Goal: Information Seeking & Learning: Find specific fact

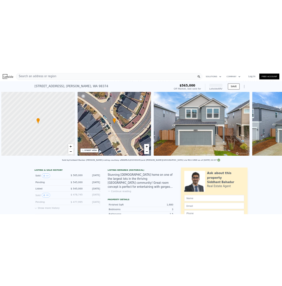
scroll to position [0, 3]
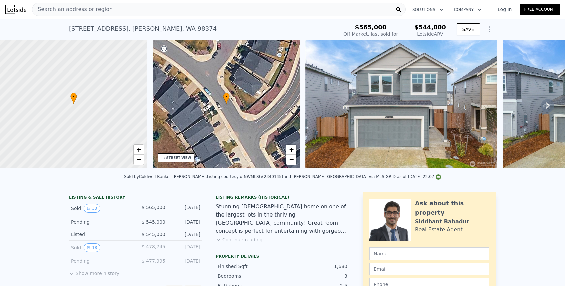
click at [507, 9] on link "Log In" at bounding box center [505, 9] width 30 height 7
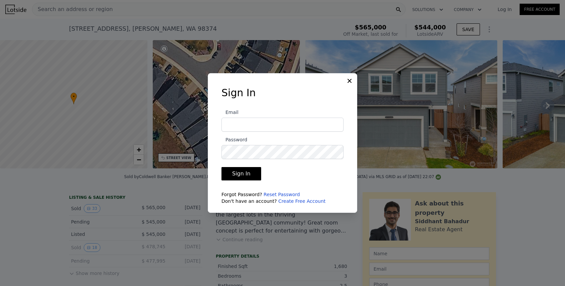
type input "nathan.a.carnahan@gmail.com"
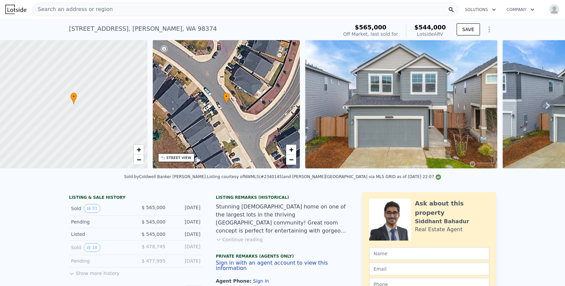
click at [72, 8] on span "Search an address or region" at bounding box center [72, 9] width 80 height 8
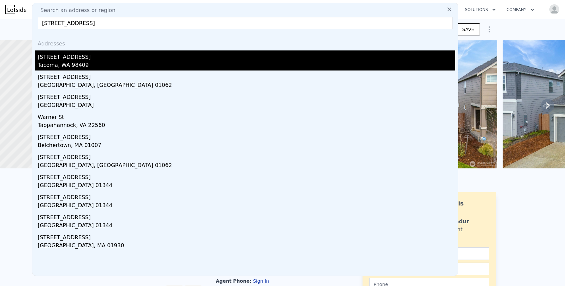
type input "6045 Warner St. S"
click at [53, 60] on div "[STREET_ADDRESS]" at bounding box center [247, 55] width 418 height 11
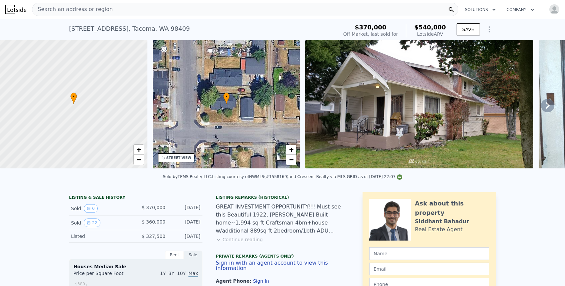
click at [76, 28] on div "6045 S Warner St , Tacoma , WA 98409" at bounding box center [129, 28] width 121 height 9
drag, startPoint x: 76, startPoint y: 28, endPoint x: 162, endPoint y: 27, distance: 85.7
click at [162, 27] on div "6045 S Warner St , Tacoma , WA 98409" at bounding box center [129, 28] width 121 height 9
copy div "6045 S Warner St , Tacoma , WA 98409"
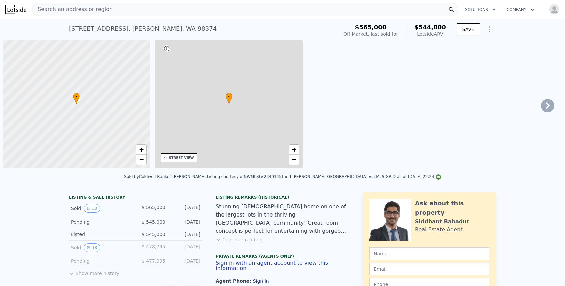
scroll to position [0, 3]
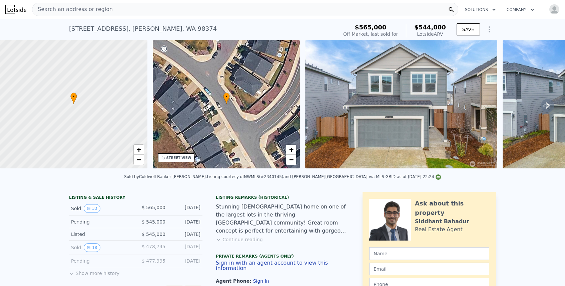
click at [190, 5] on div "Search an address or region" at bounding box center [245, 9] width 426 height 13
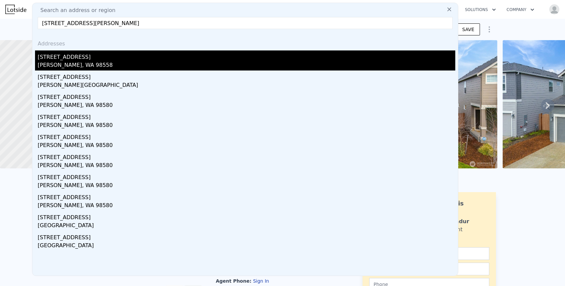
type input "9414 357th St. S, Roy, WA 98"
click at [94, 62] on div "Roy, WA 98558" at bounding box center [247, 65] width 418 height 9
